Goal: Information Seeking & Learning: Find specific fact

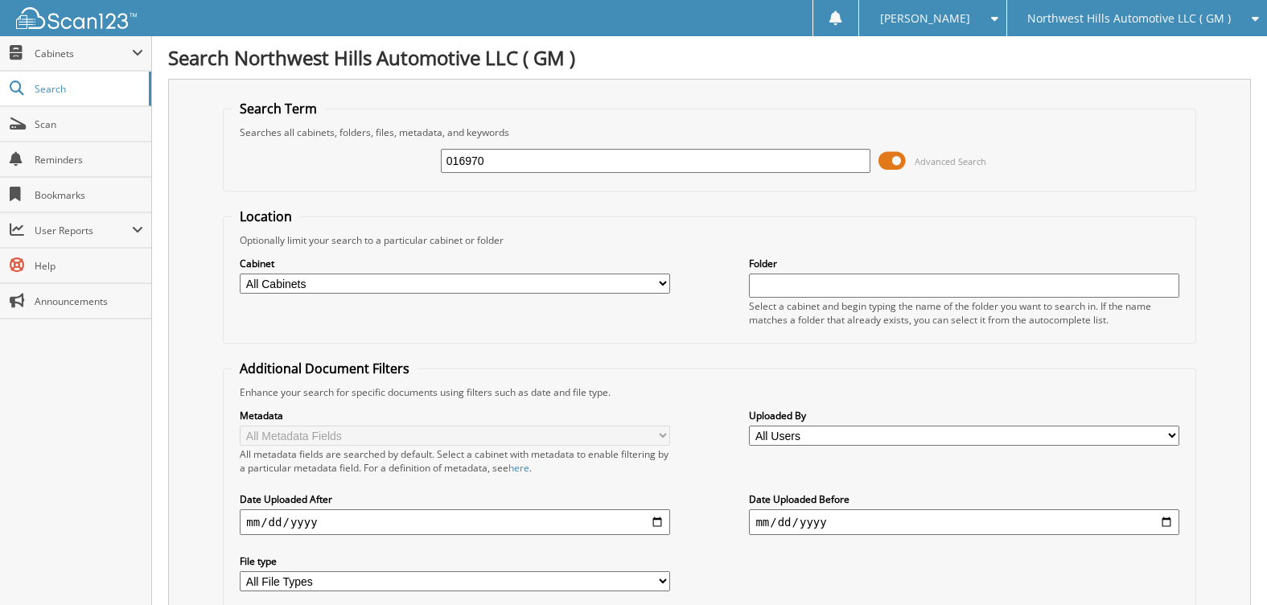
click at [121, 21] on img at bounding box center [76, 18] width 121 height 22
type input "57548"
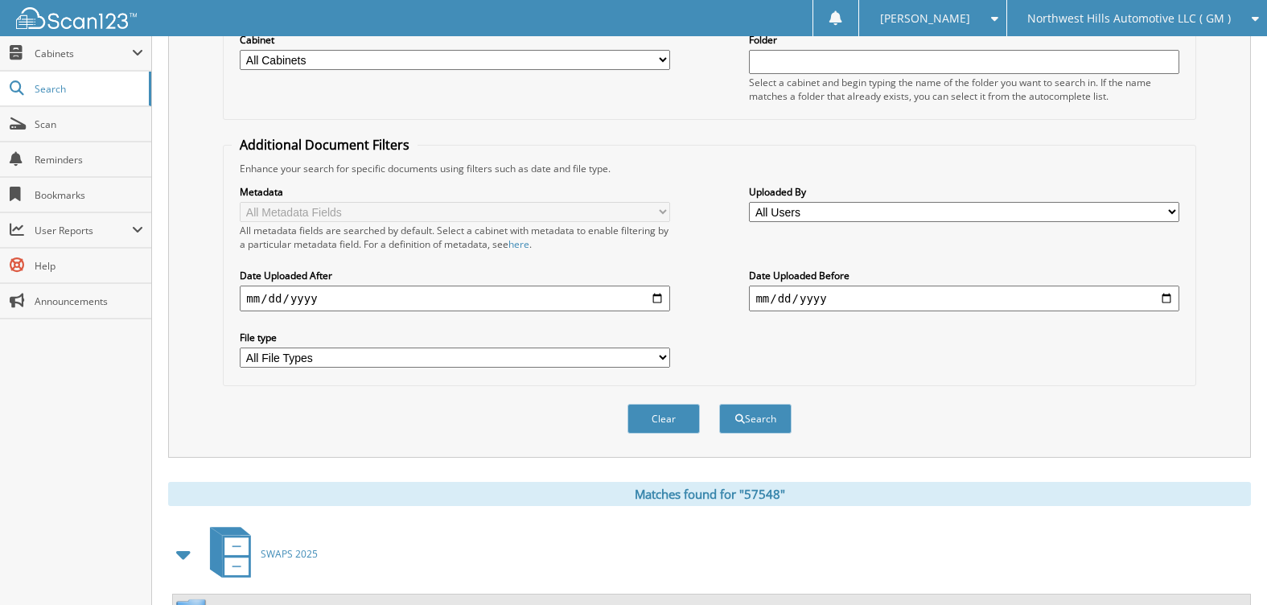
scroll to position [609, 0]
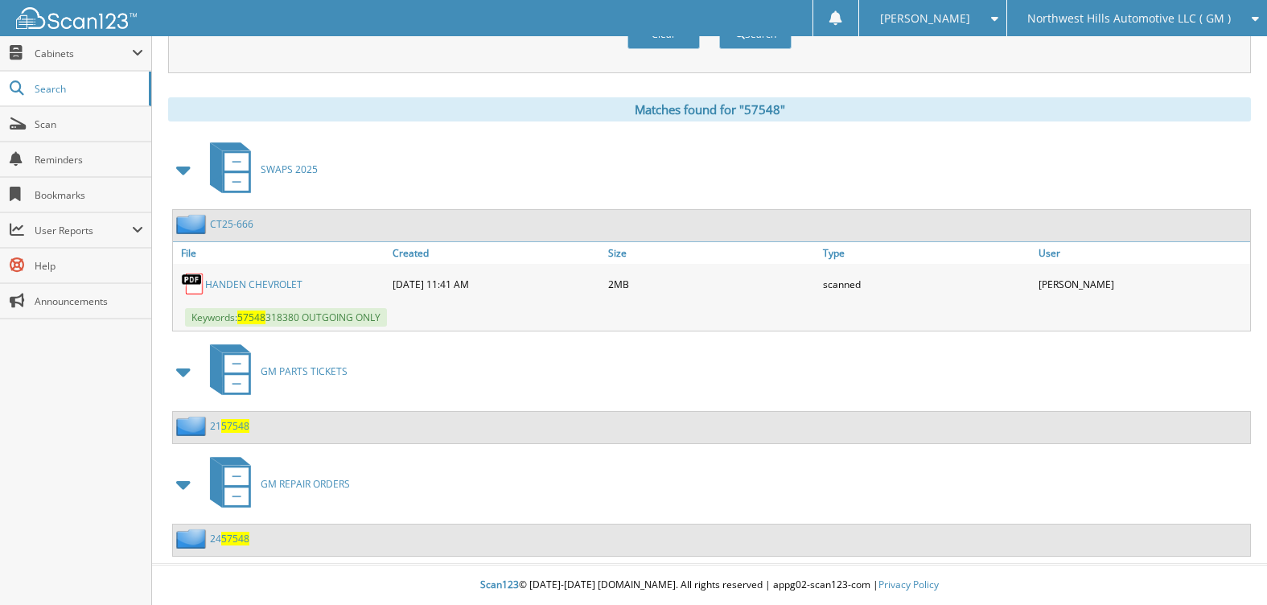
click at [231, 217] on link "CT25-666" at bounding box center [231, 224] width 43 height 14
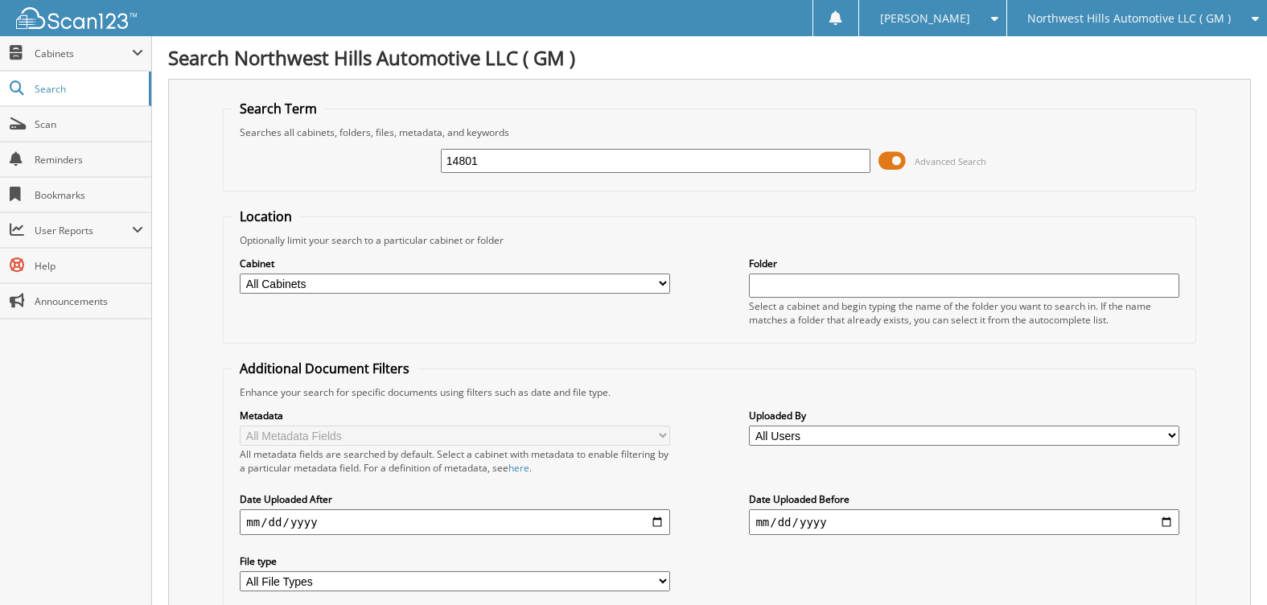
type input "14801"
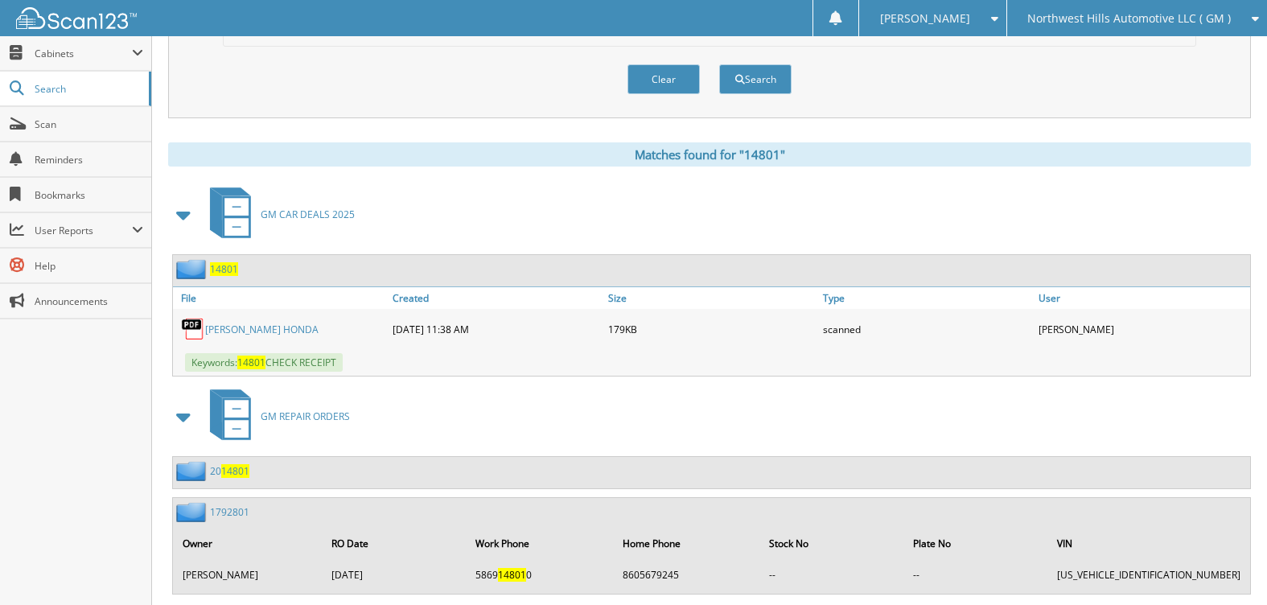
click at [240, 327] on link "[PERSON_NAME] HONDA" at bounding box center [261, 330] width 113 height 14
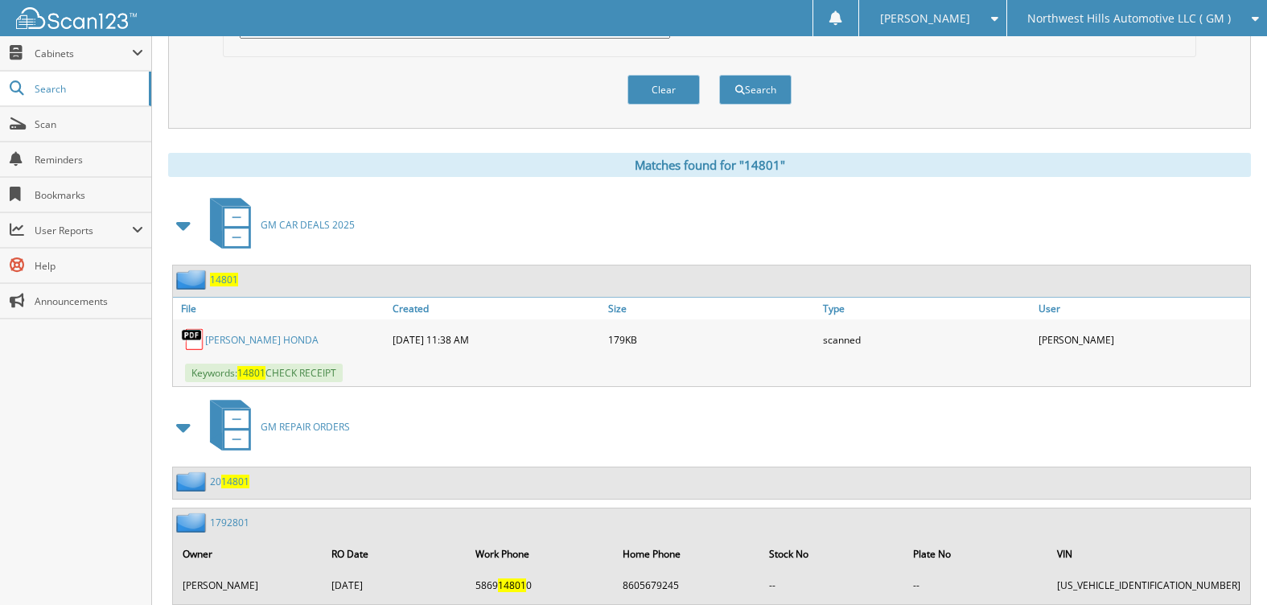
scroll to position [0, 0]
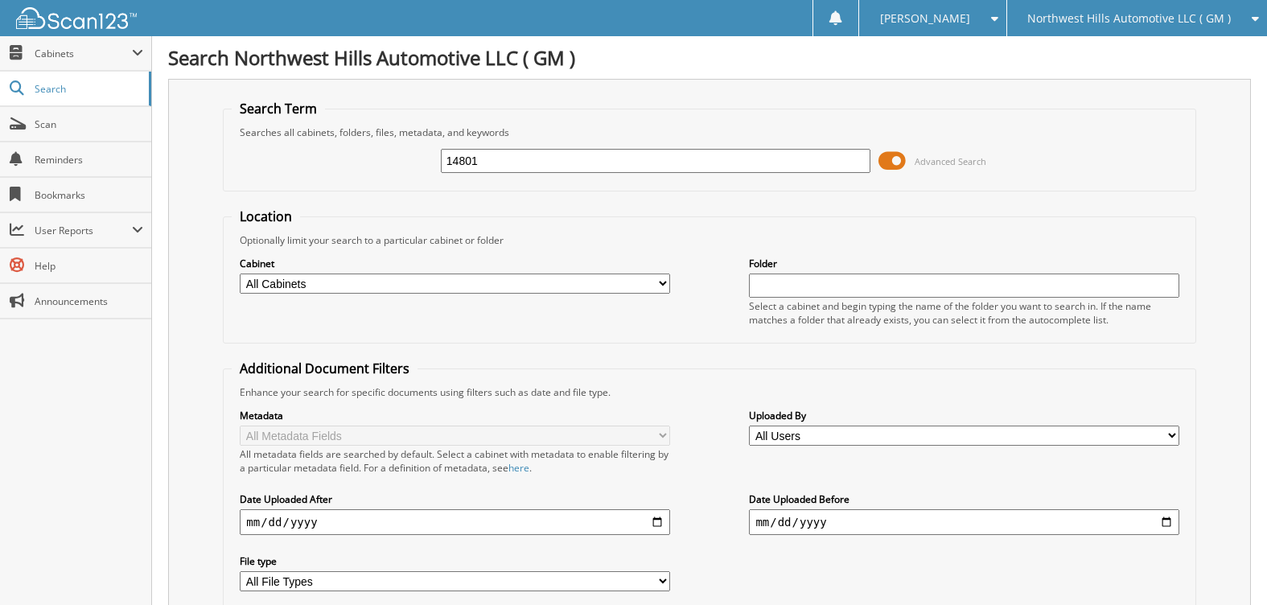
drag, startPoint x: 512, startPoint y: 159, endPoint x: 404, endPoint y: 168, distance: 108.2
click at [404, 168] on div "14801 Advanced Search" at bounding box center [709, 160] width 955 height 43
type input "donovan"
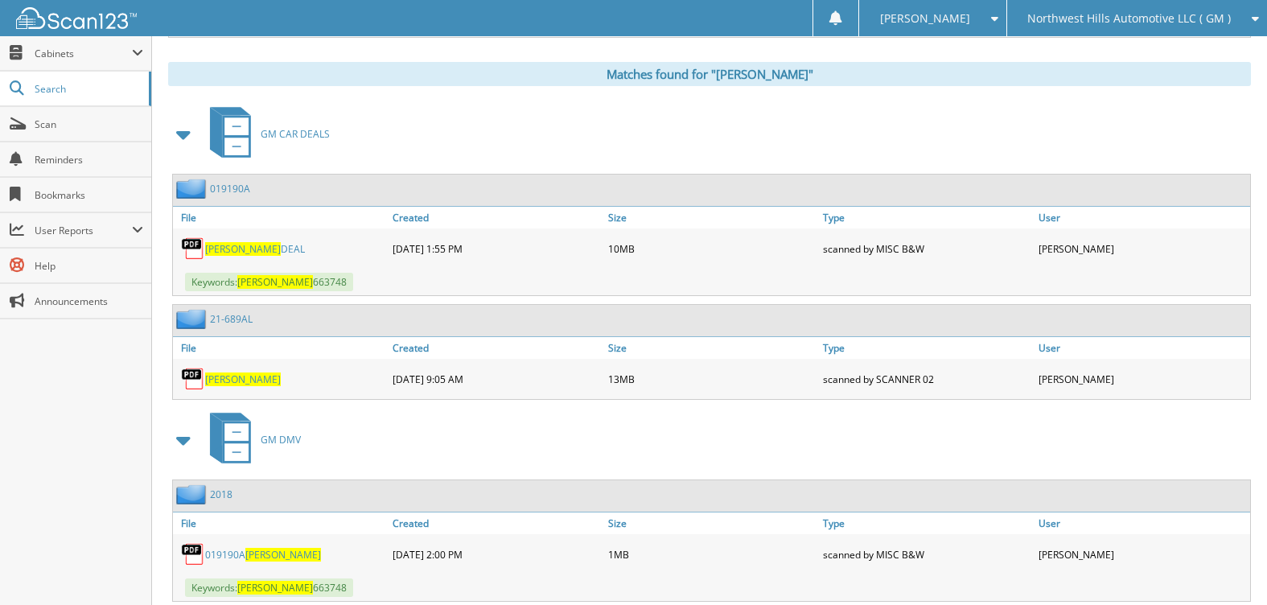
click at [183, 136] on span at bounding box center [184, 134] width 23 height 29
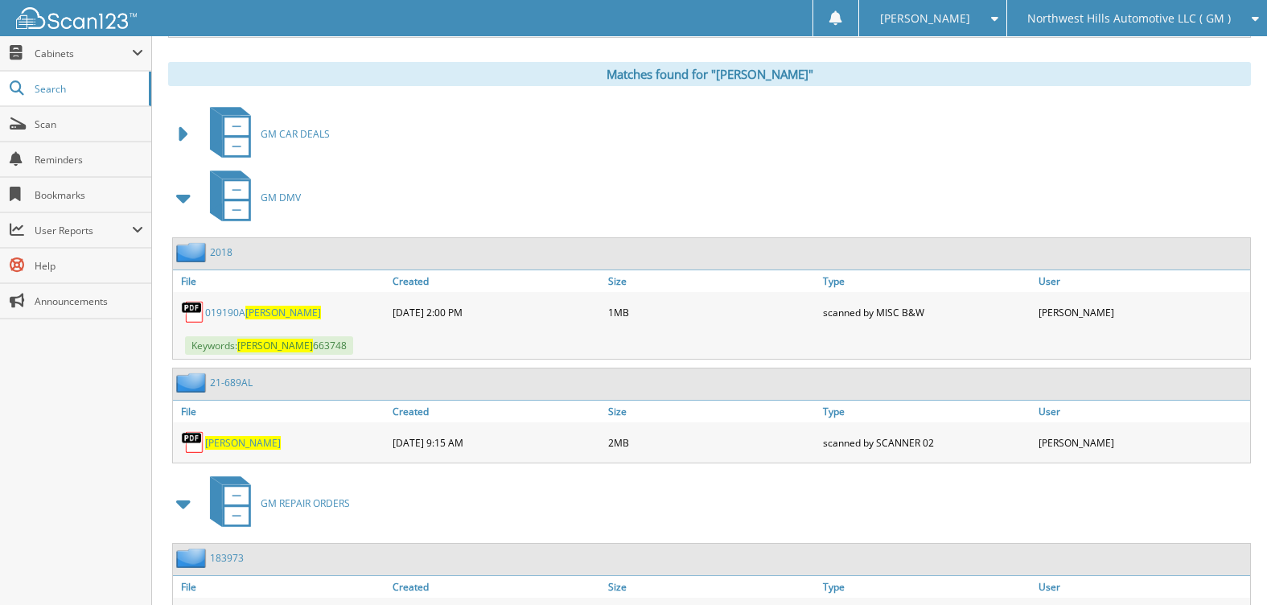
click at [183, 196] on span at bounding box center [184, 197] width 23 height 29
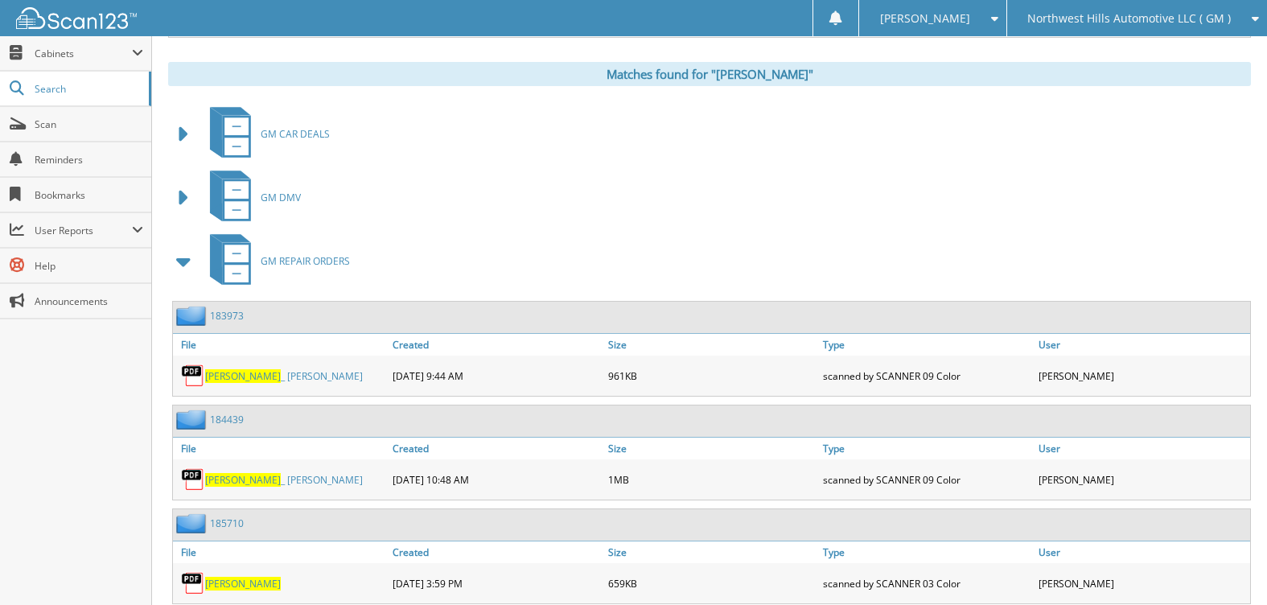
click at [184, 256] on span at bounding box center [184, 261] width 23 height 29
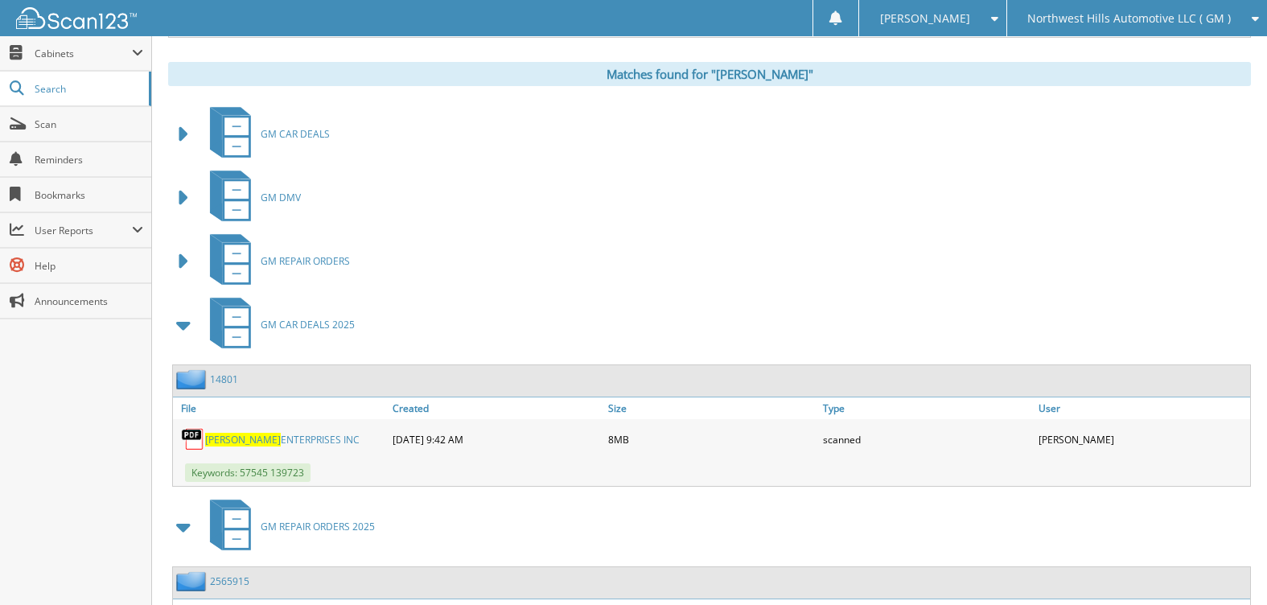
click at [251, 438] on span "DONOVAN" at bounding box center [243, 440] width 76 height 14
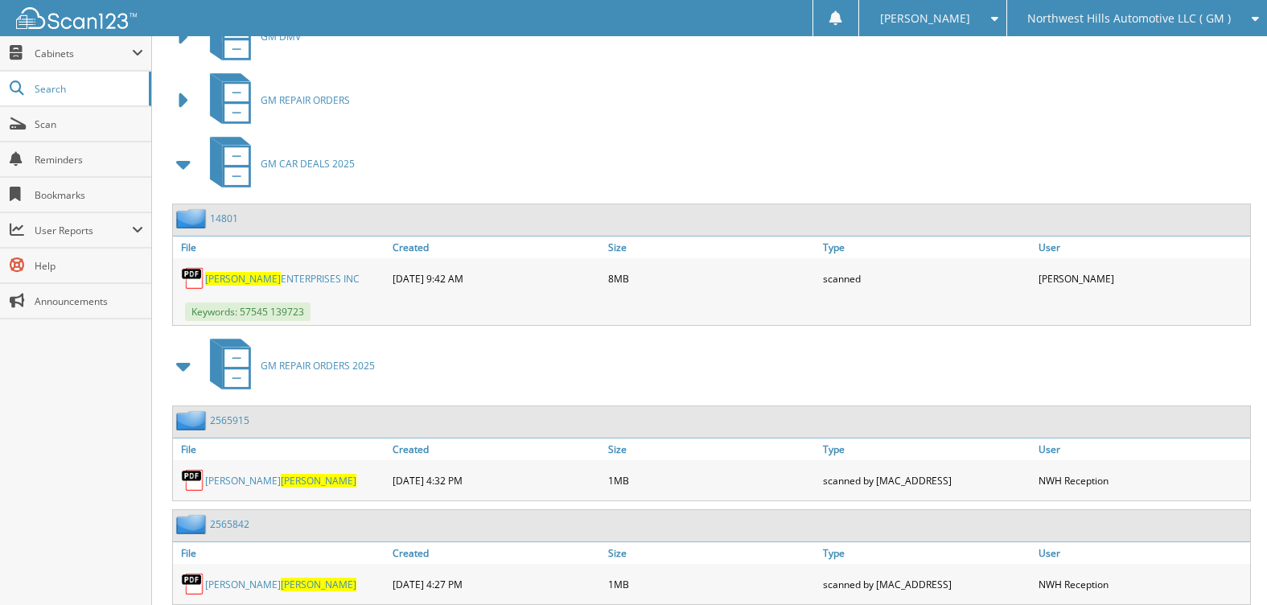
scroll to position [644, 0]
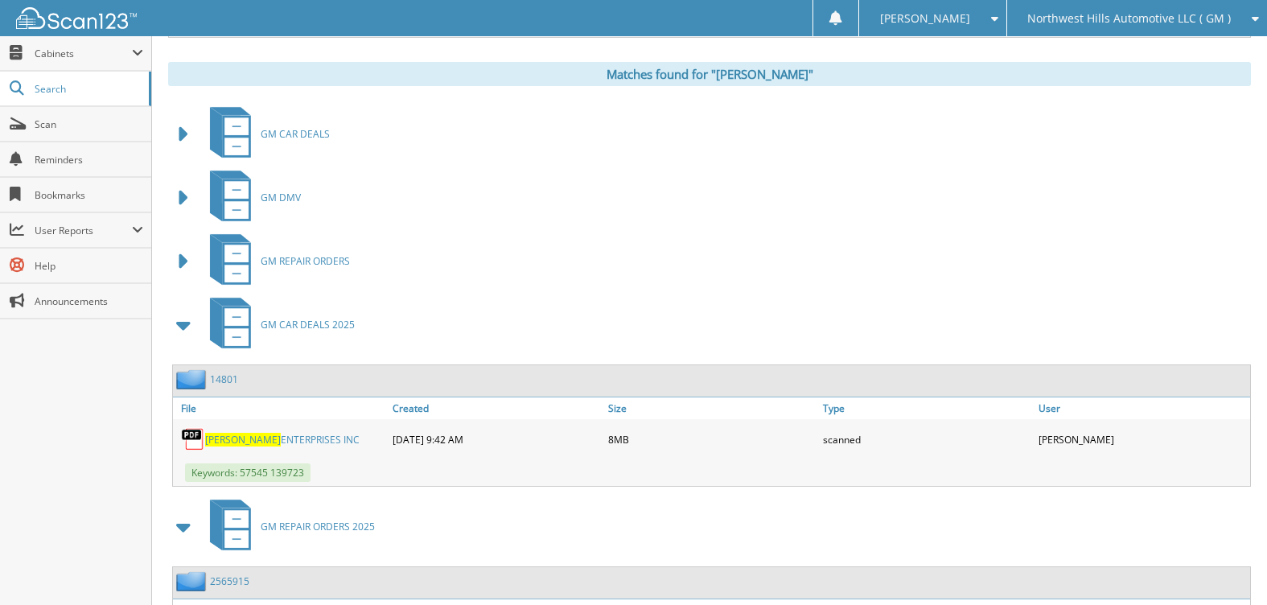
click at [88, 14] on img at bounding box center [76, 18] width 121 height 22
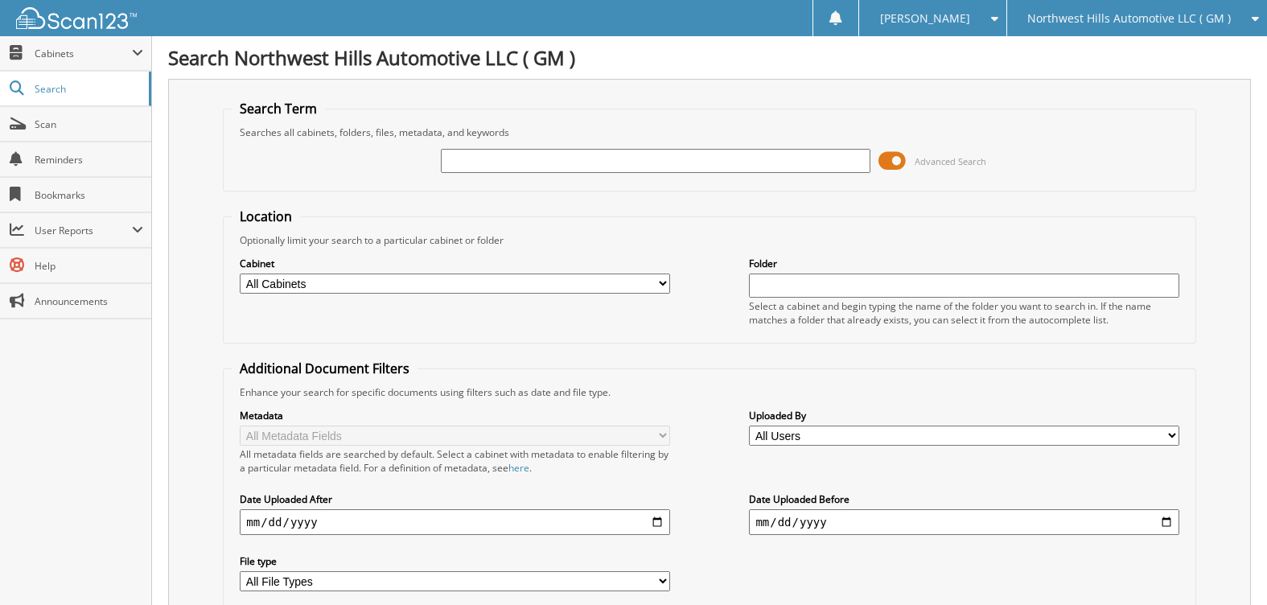
click at [446, 162] on input "text" at bounding box center [656, 161] width 430 height 24
type input "14801"
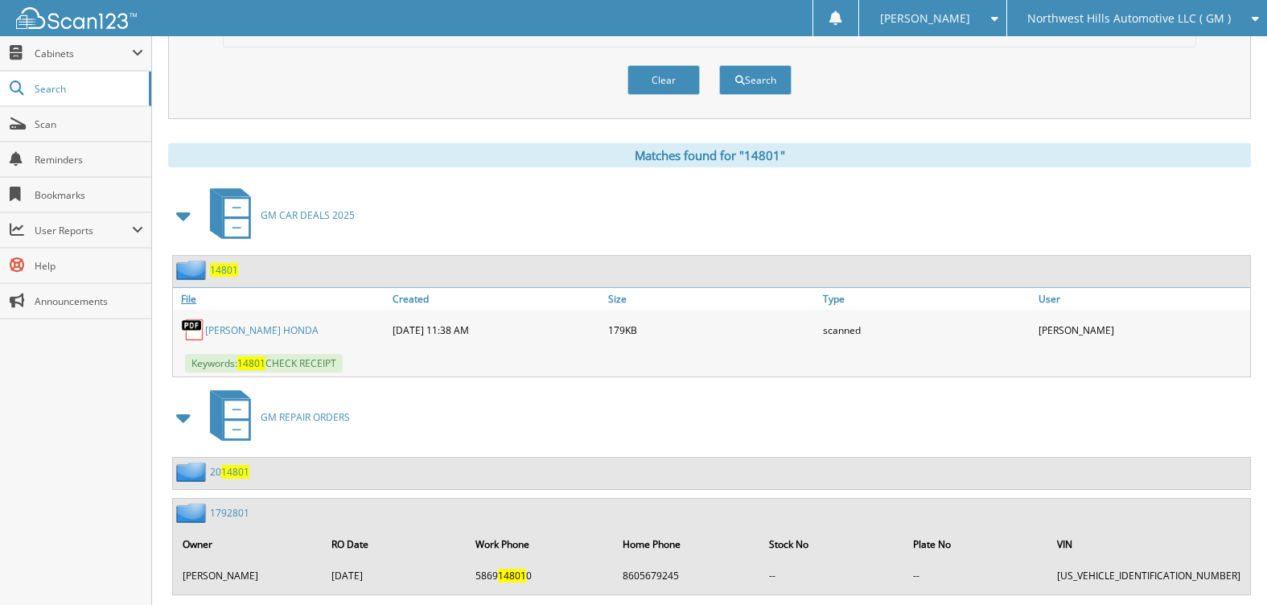
scroll to position [563, 0]
click at [232, 269] on span "14801" at bounding box center [224, 269] width 28 height 14
